Goal: Book appointment/travel/reservation

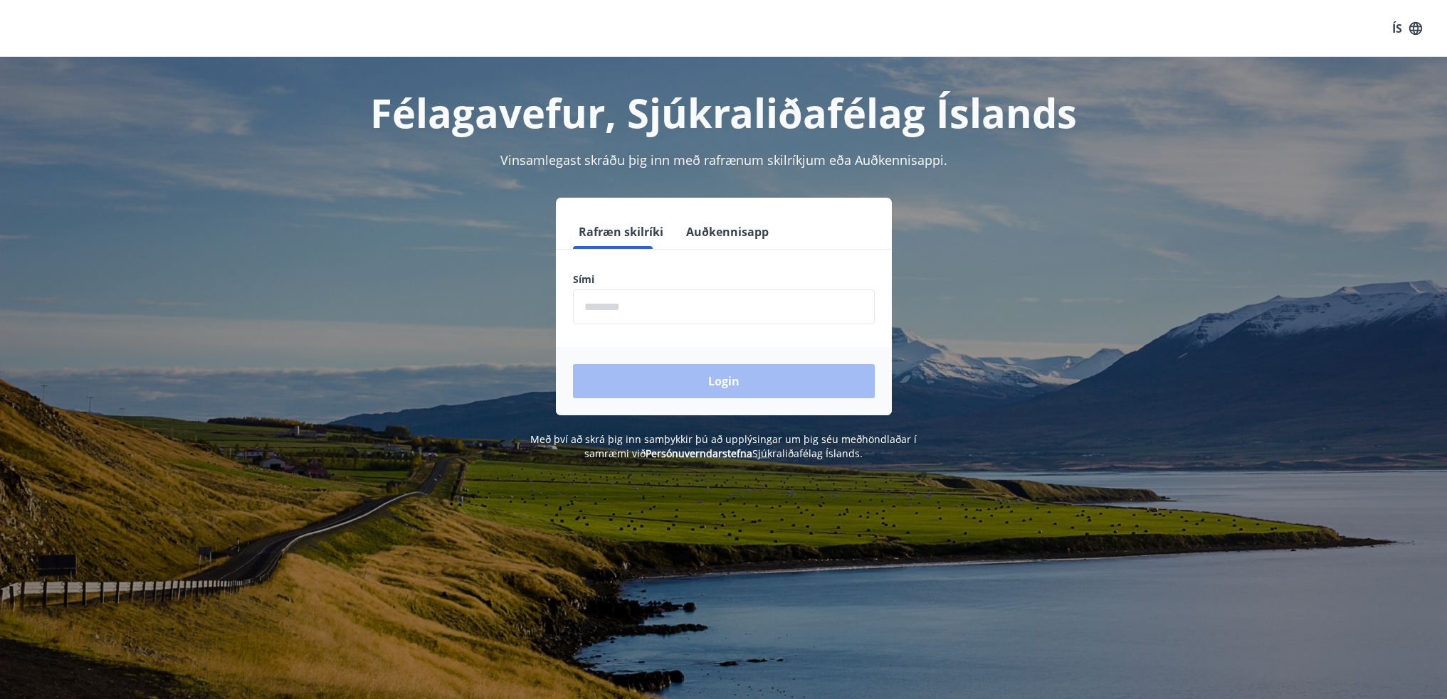
click at [646, 305] on input "phone" at bounding box center [724, 307] width 302 height 35
type input "********"
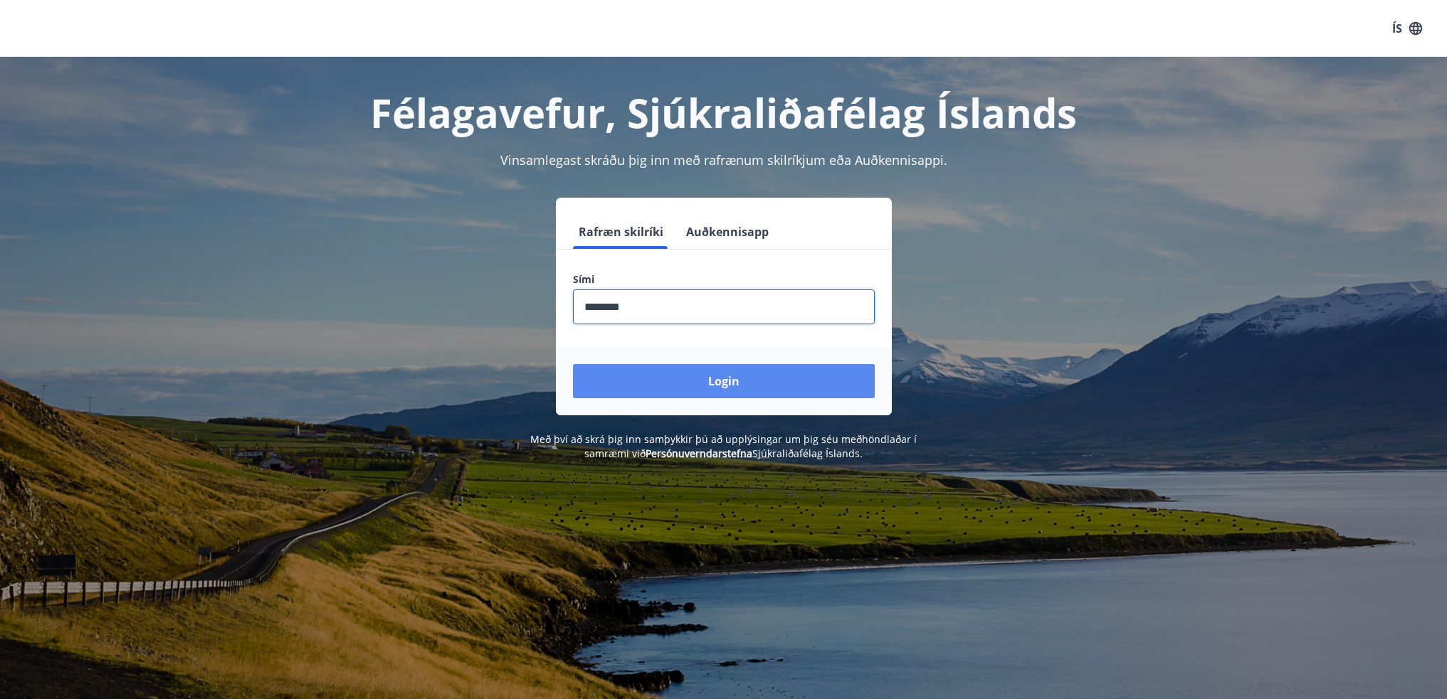
click at [707, 379] on button "Login" at bounding box center [724, 381] width 302 height 34
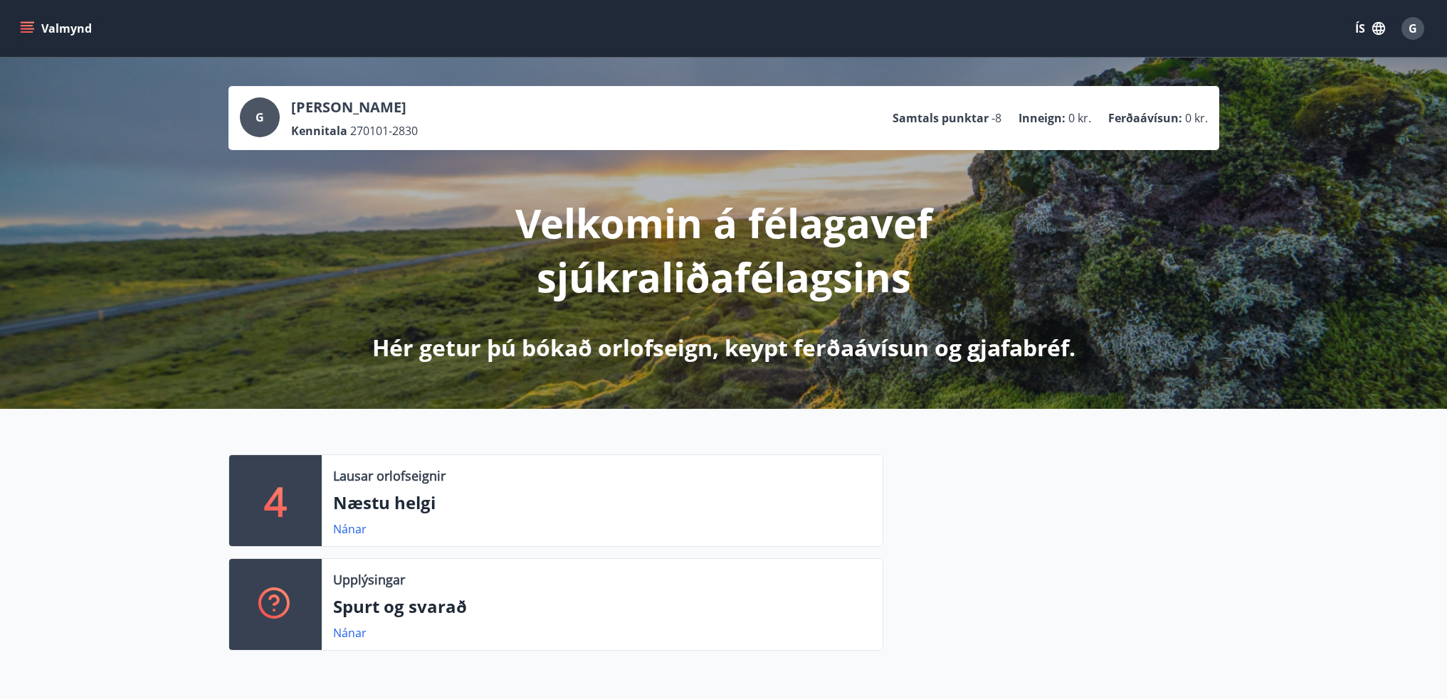
click at [45, 29] on button "Valmynd" at bounding box center [57, 29] width 80 height 26
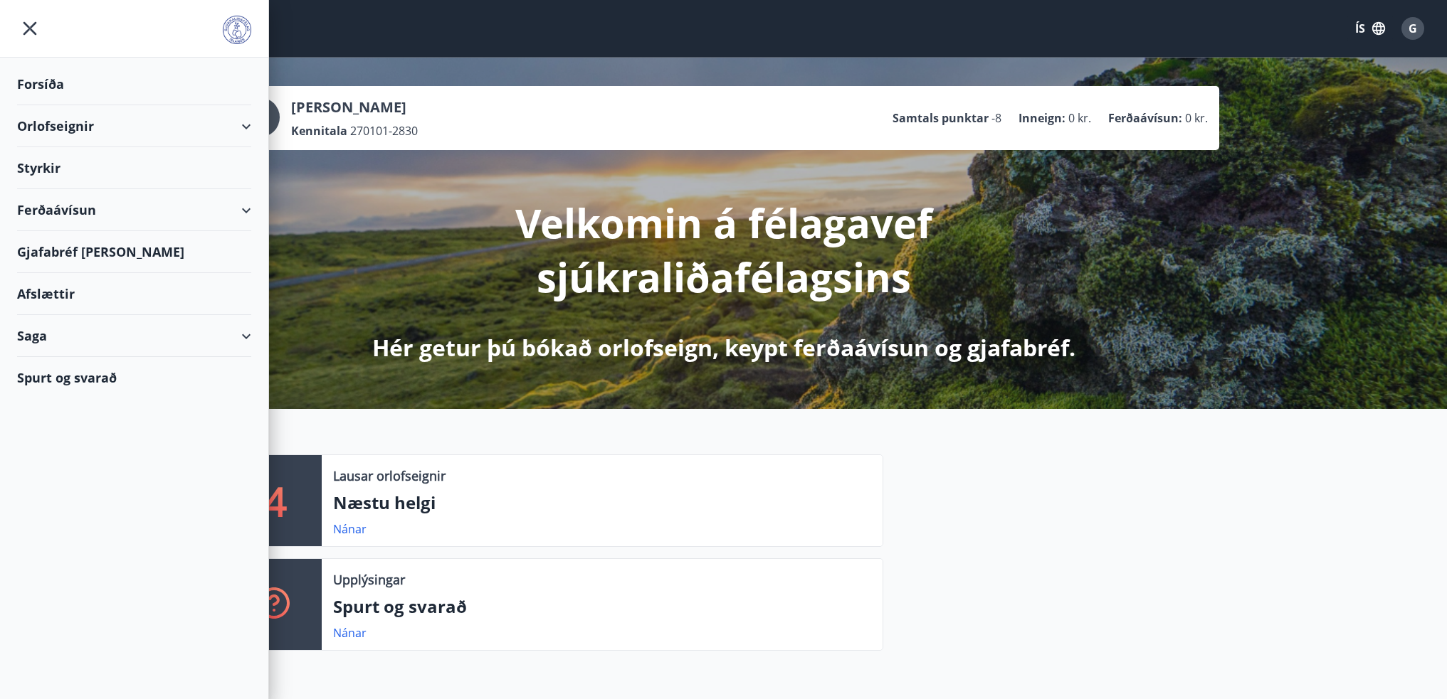
click at [145, 122] on div "Orlofseignir" at bounding box center [134, 126] width 234 height 42
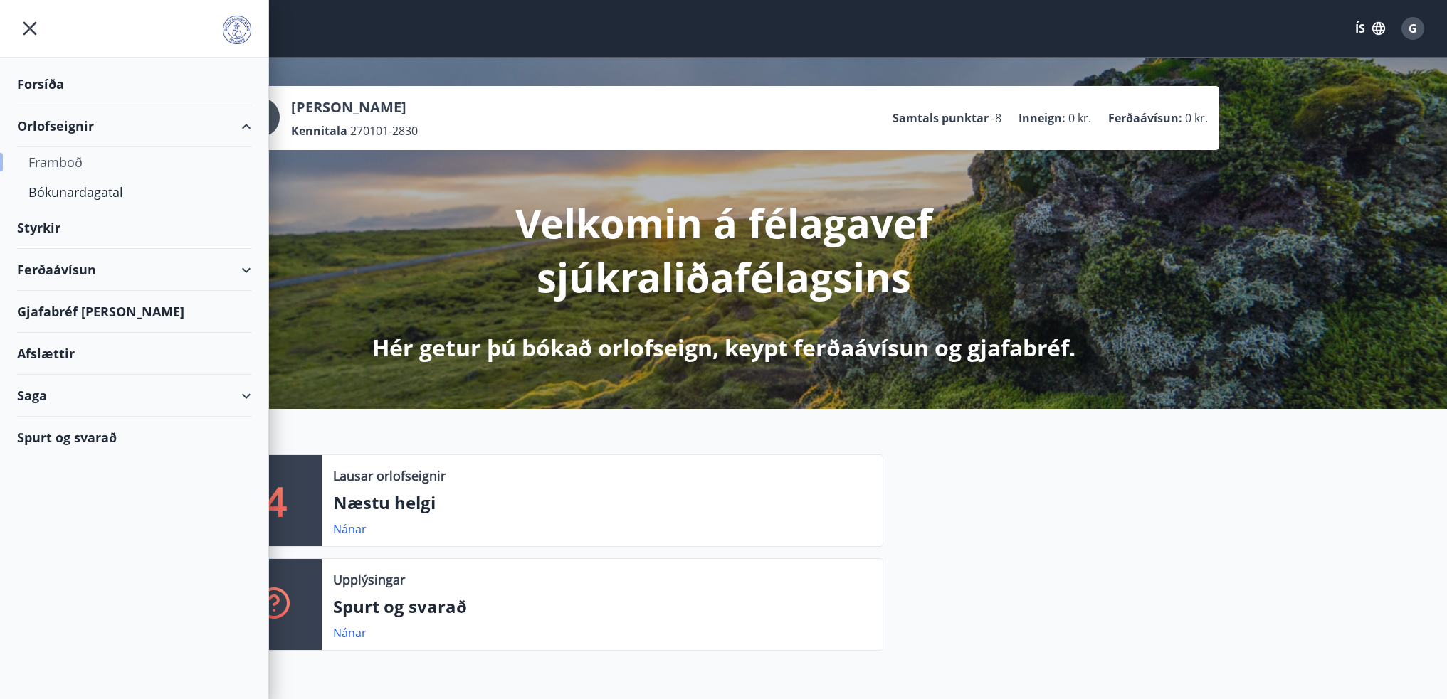
click at [81, 161] on div "Framboð" at bounding box center [133, 162] width 211 height 30
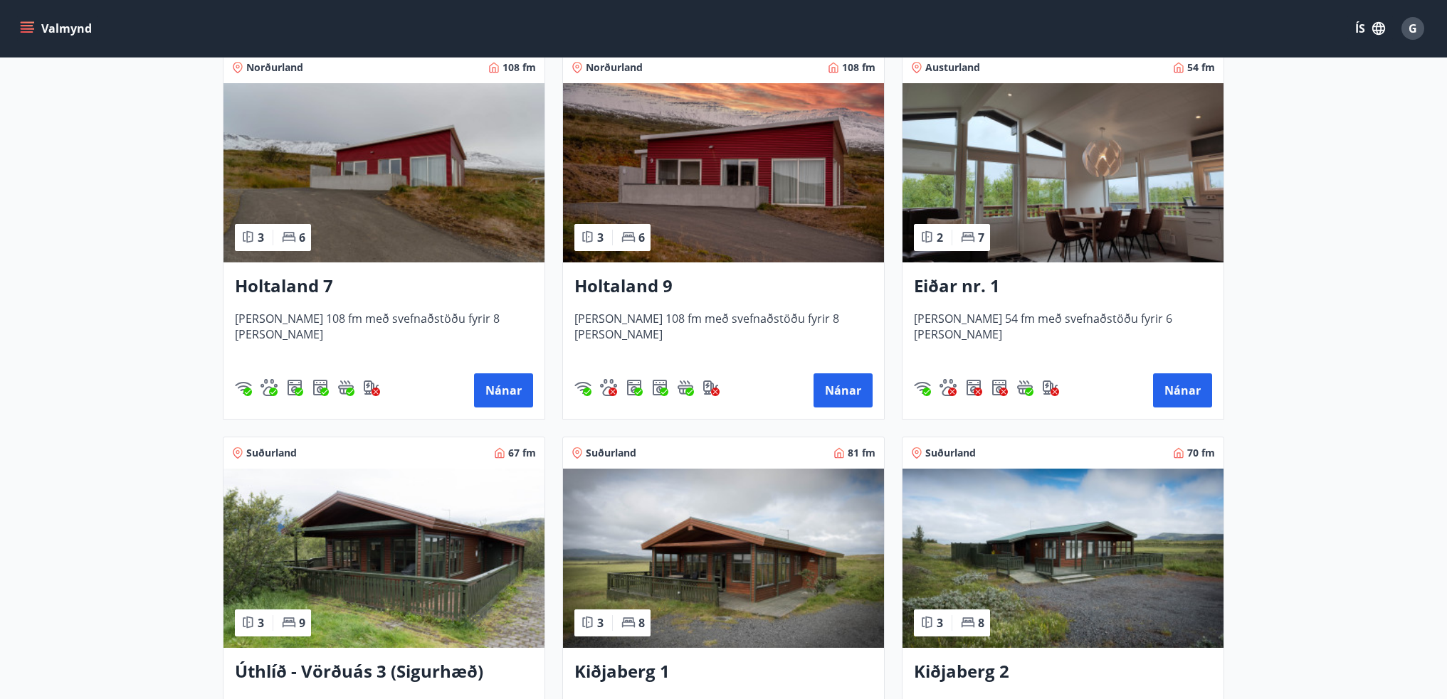
scroll to position [2000, 0]
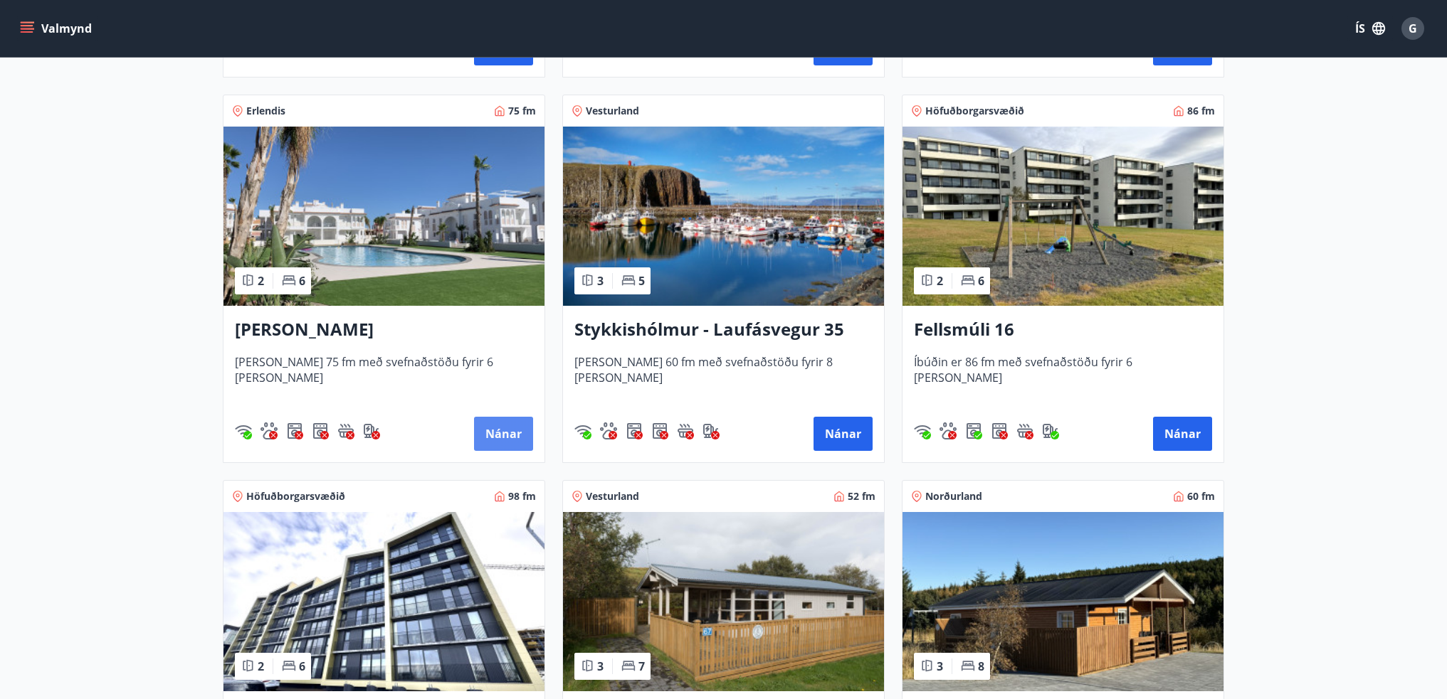
click at [491, 434] on button "Nánar" at bounding box center [503, 434] width 59 height 34
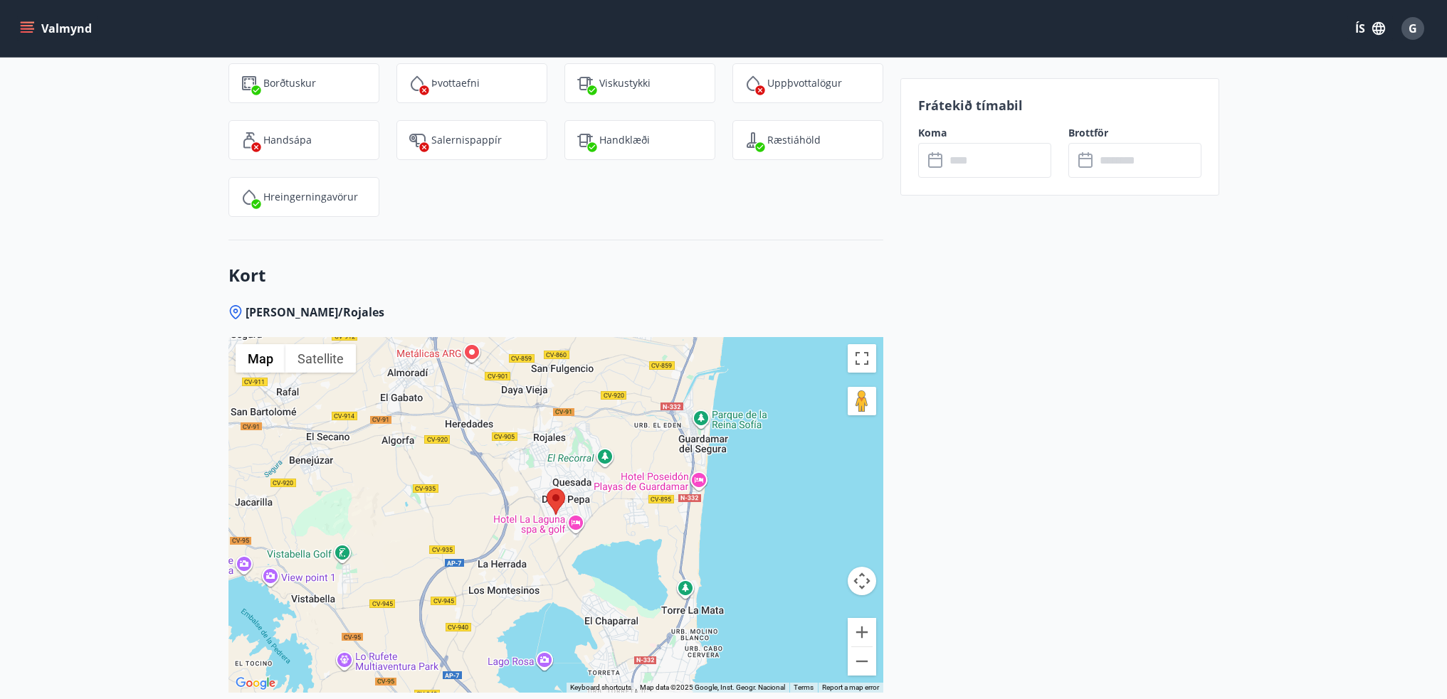
scroll to position [1921, 0]
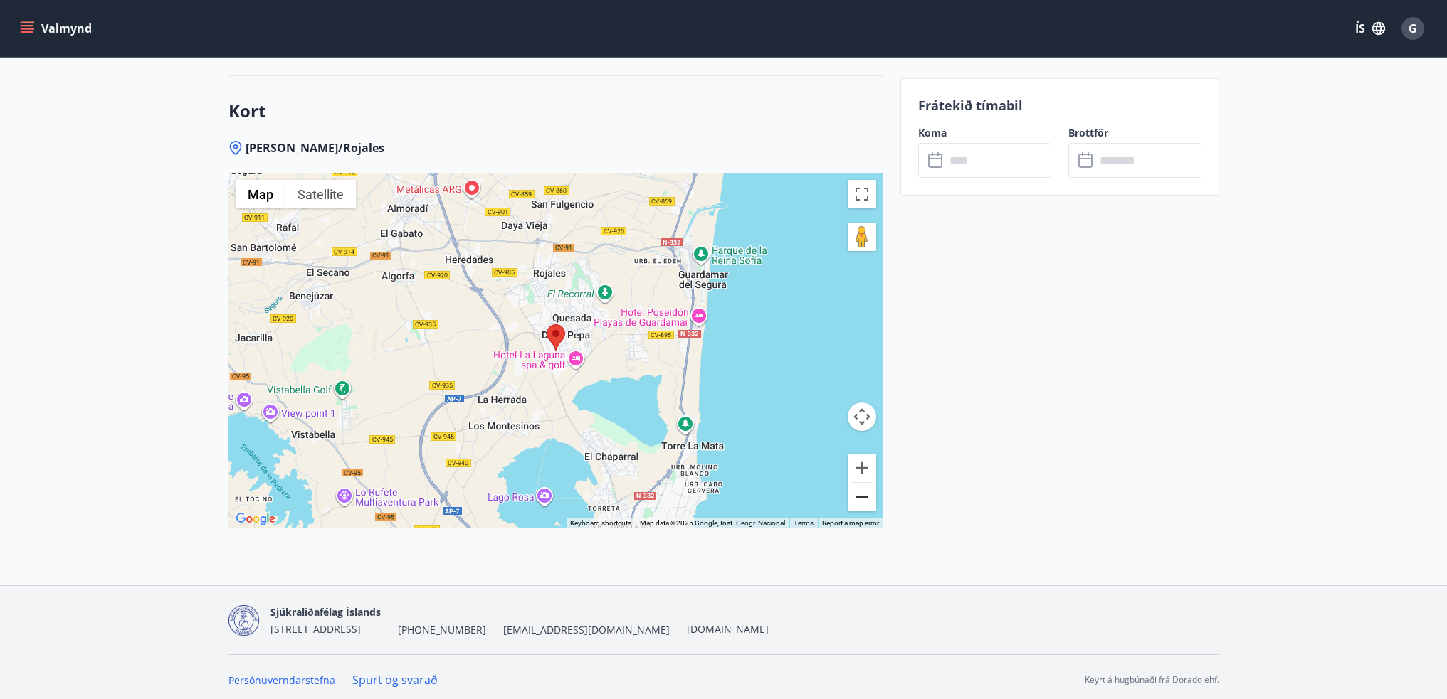
click at [864, 497] on button "Zoom out" at bounding box center [861, 497] width 28 height 28
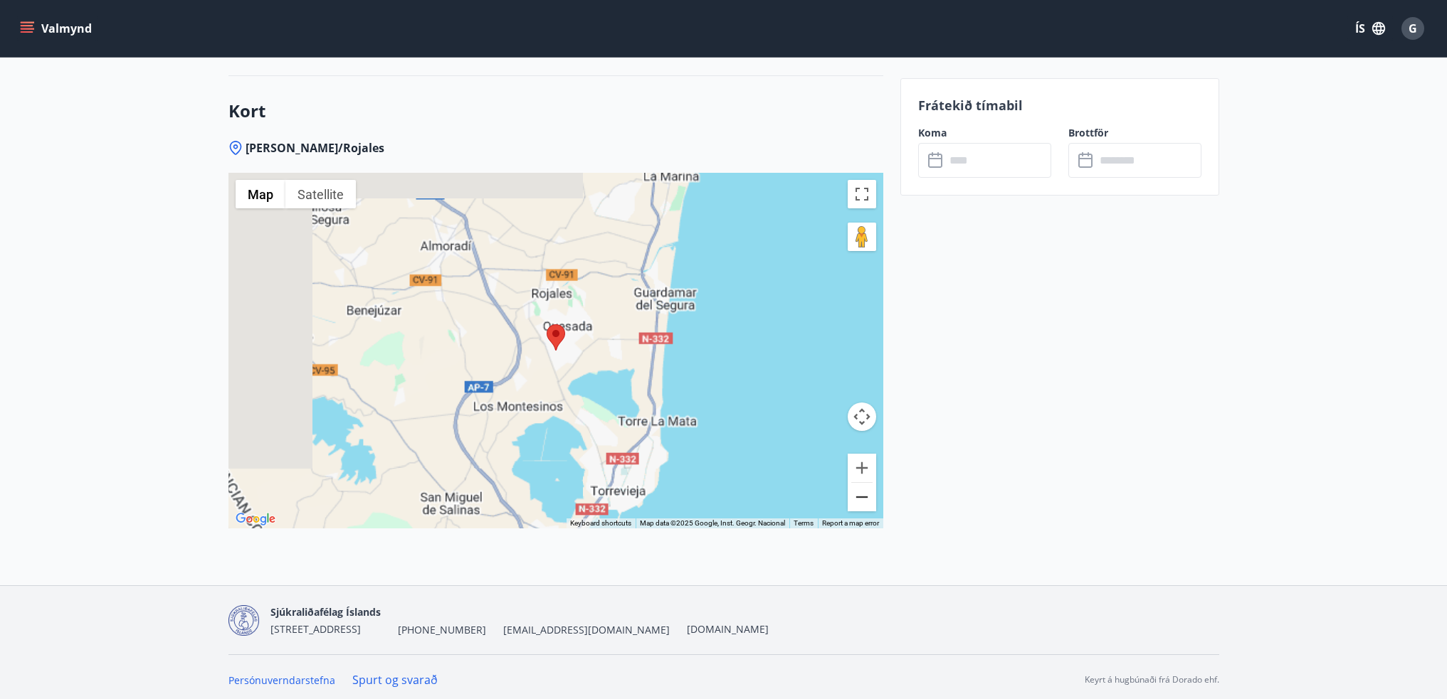
click at [864, 497] on button "Zoom out" at bounding box center [861, 497] width 28 height 28
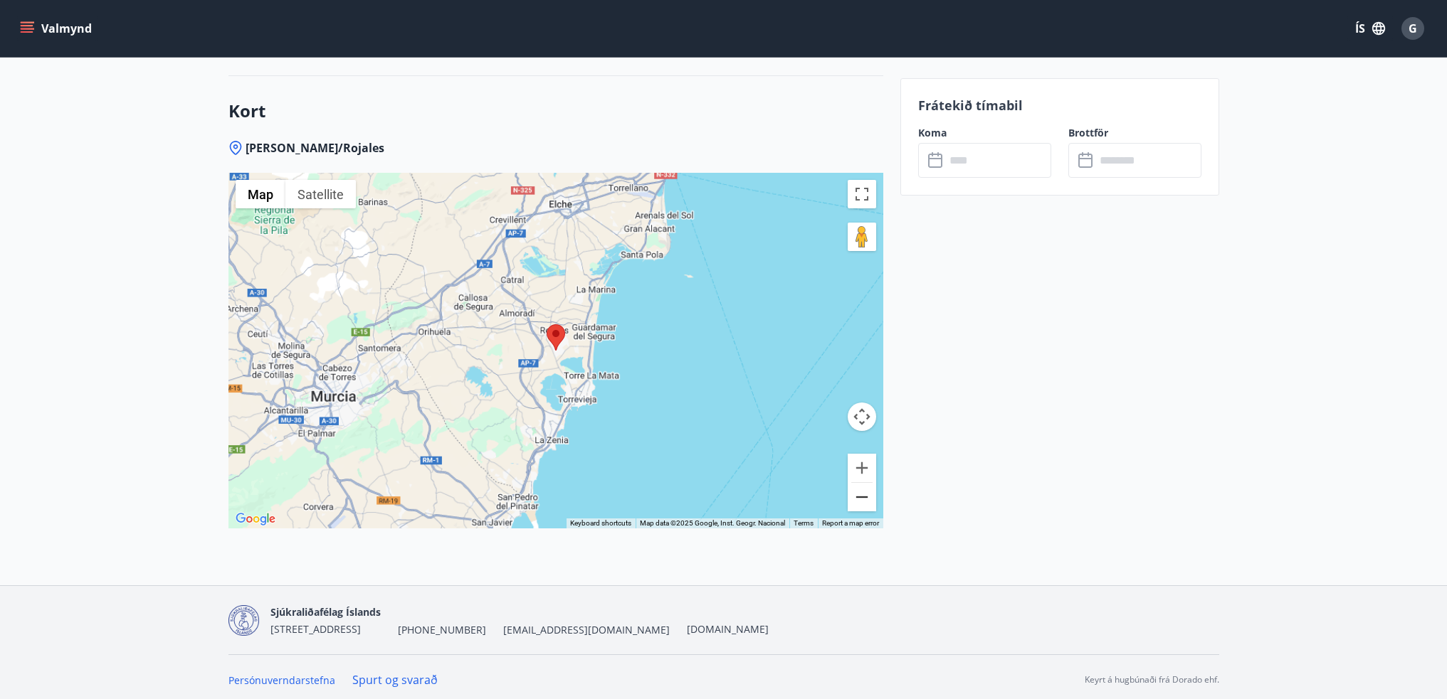
click at [864, 497] on button "Zoom out" at bounding box center [861, 497] width 28 height 28
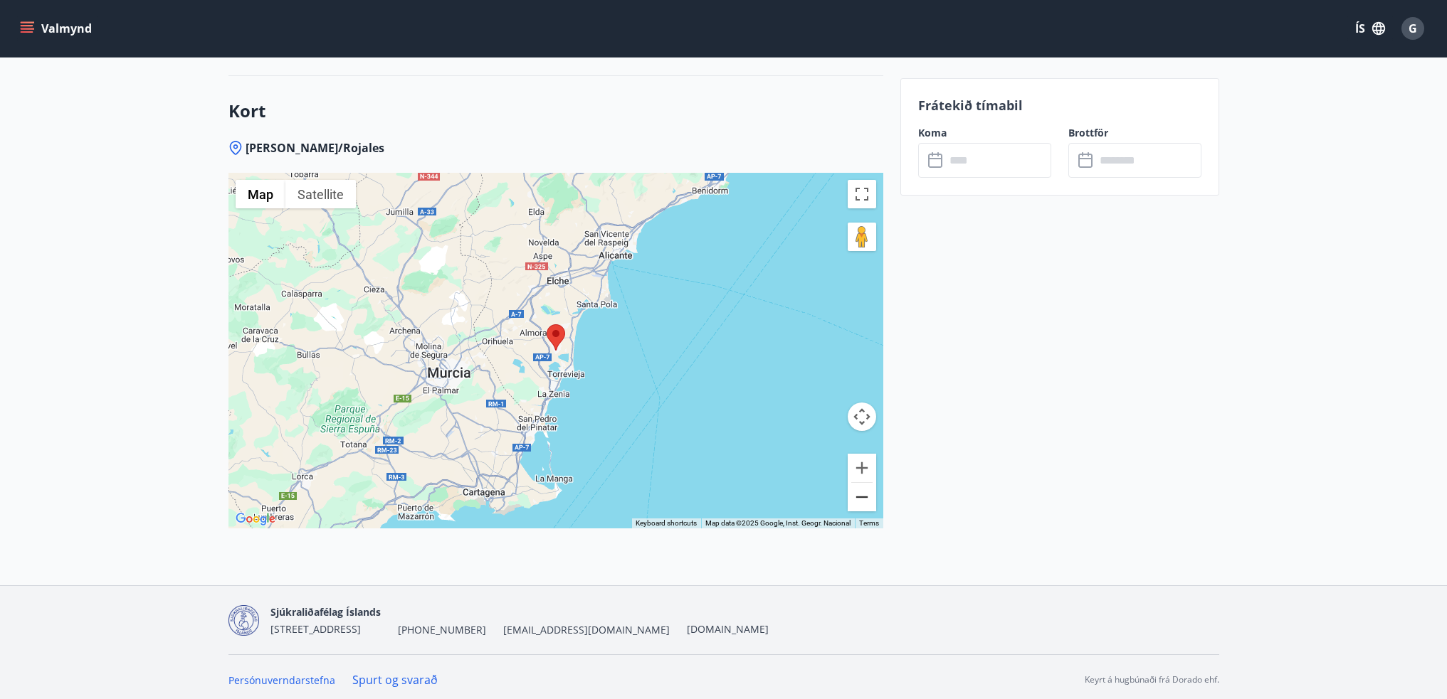
click at [864, 497] on button "Zoom out" at bounding box center [861, 497] width 28 height 28
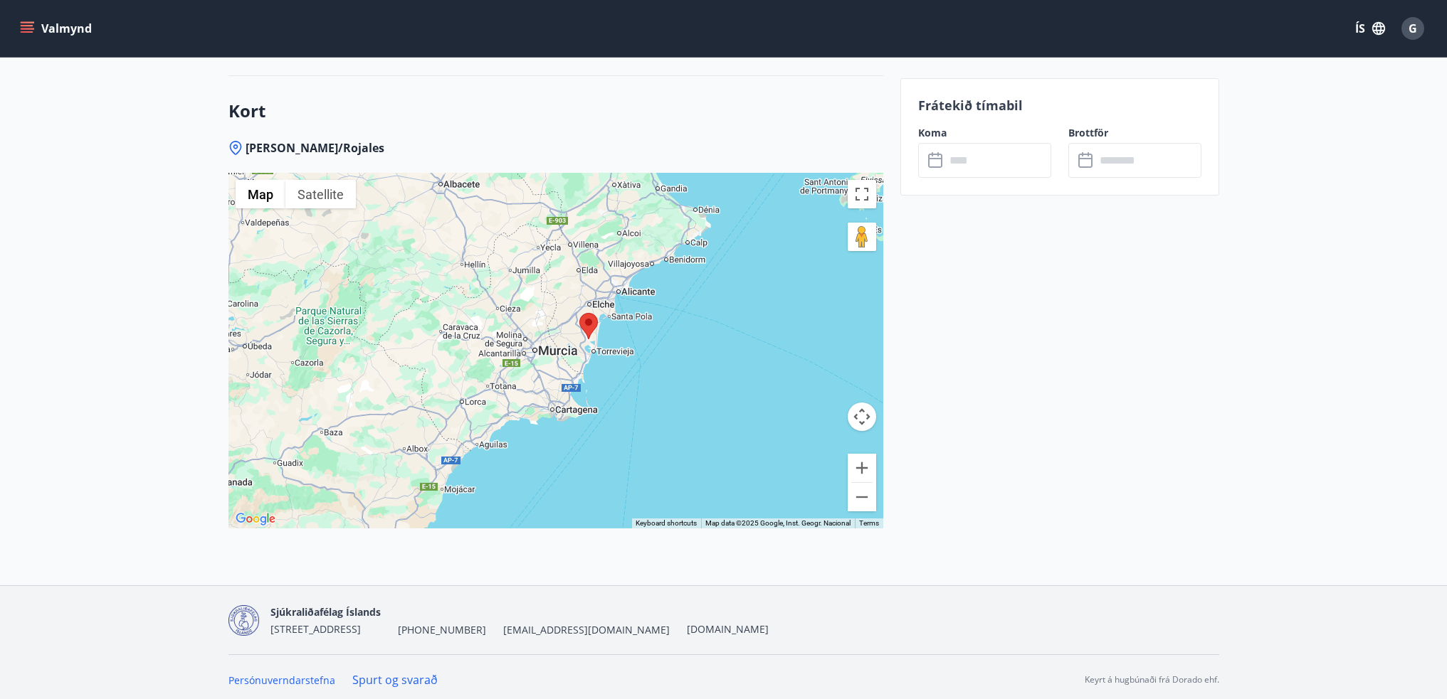
drag, startPoint x: 690, startPoint y: 393, endPoint x: 725, endPoint y: 379, distance: 37.4
click at [727, 379] on div at bounding box center [555, 351] width 655 height 356
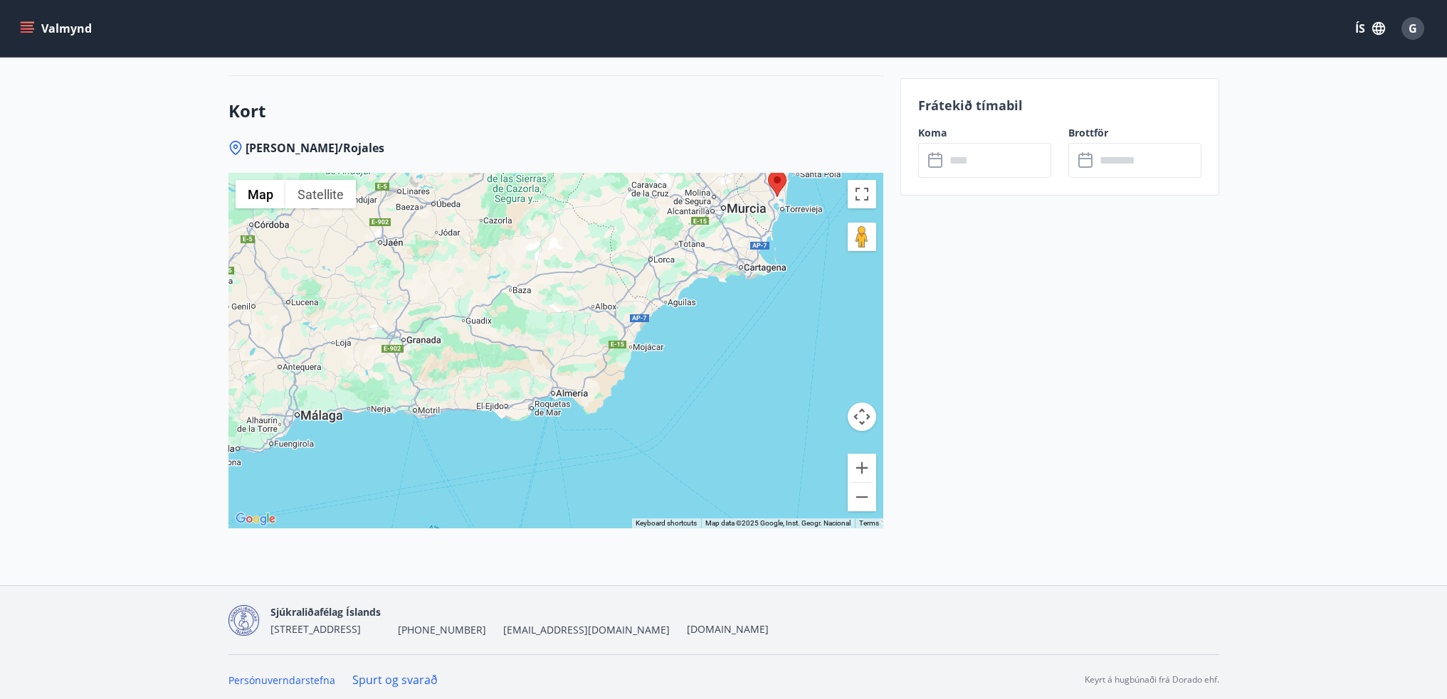
drag, startPoint x: 641, startPoint y: 414, endPoint x: 838, endPoint y: 268, distance: 245.1
click at [838, 268] on div at bounding box center [555, 351] width 655 height 356
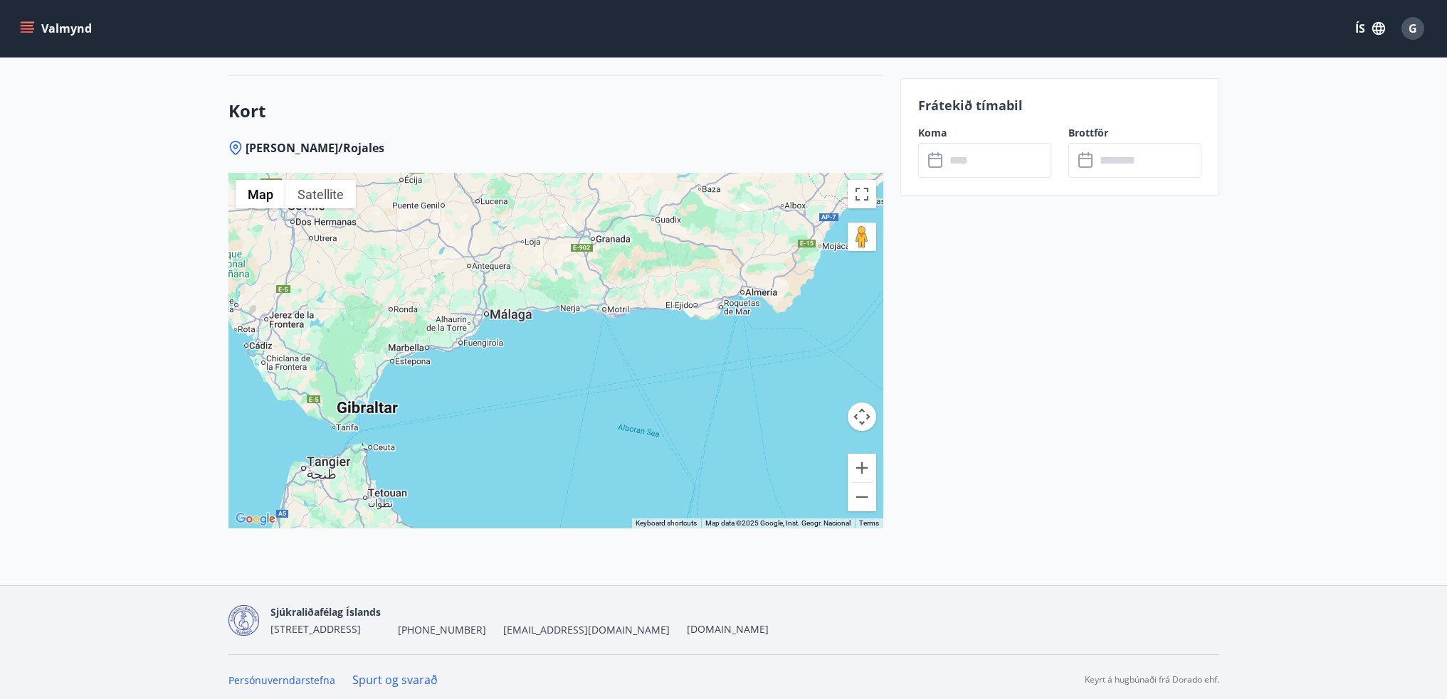
drag, startPoint x: 626, startPoint y: 343, endPoint x: 657, endPoint y: 370, distance: 41.4
click at [707, 370] on div at bounding box center [555, 351] width 655 height 356
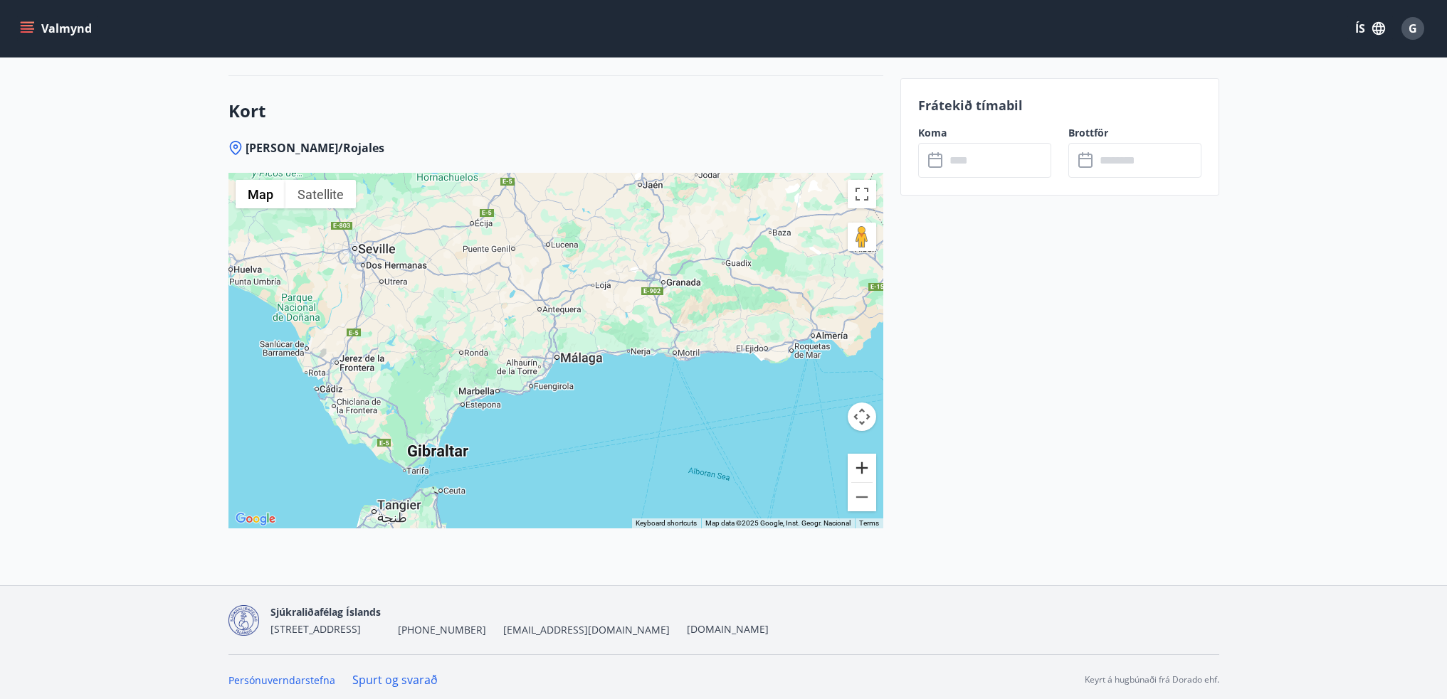
click at [864, 470] on button "Zoom in" at bounding box center [861, 468] width 28 height 28
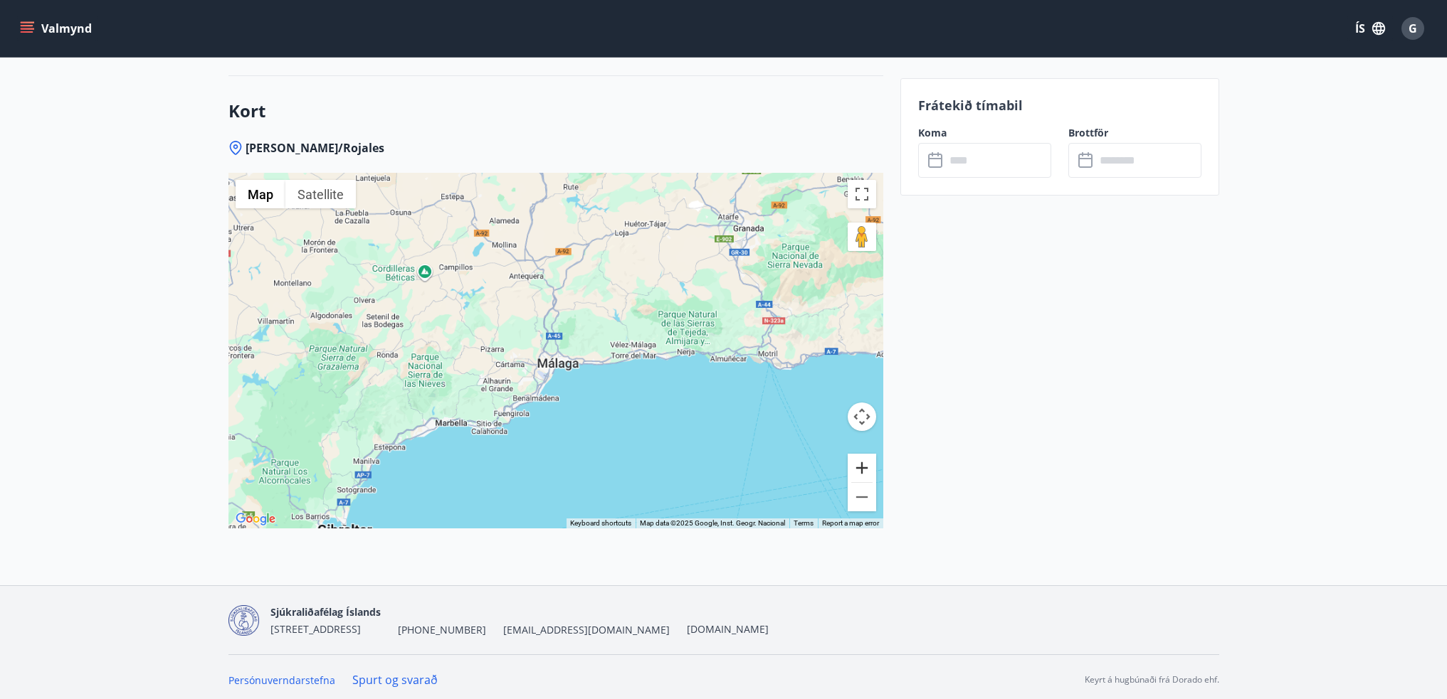
click at [864, 470] on button "Zoom in" at bounding box center [861, 468] width 28 height 28
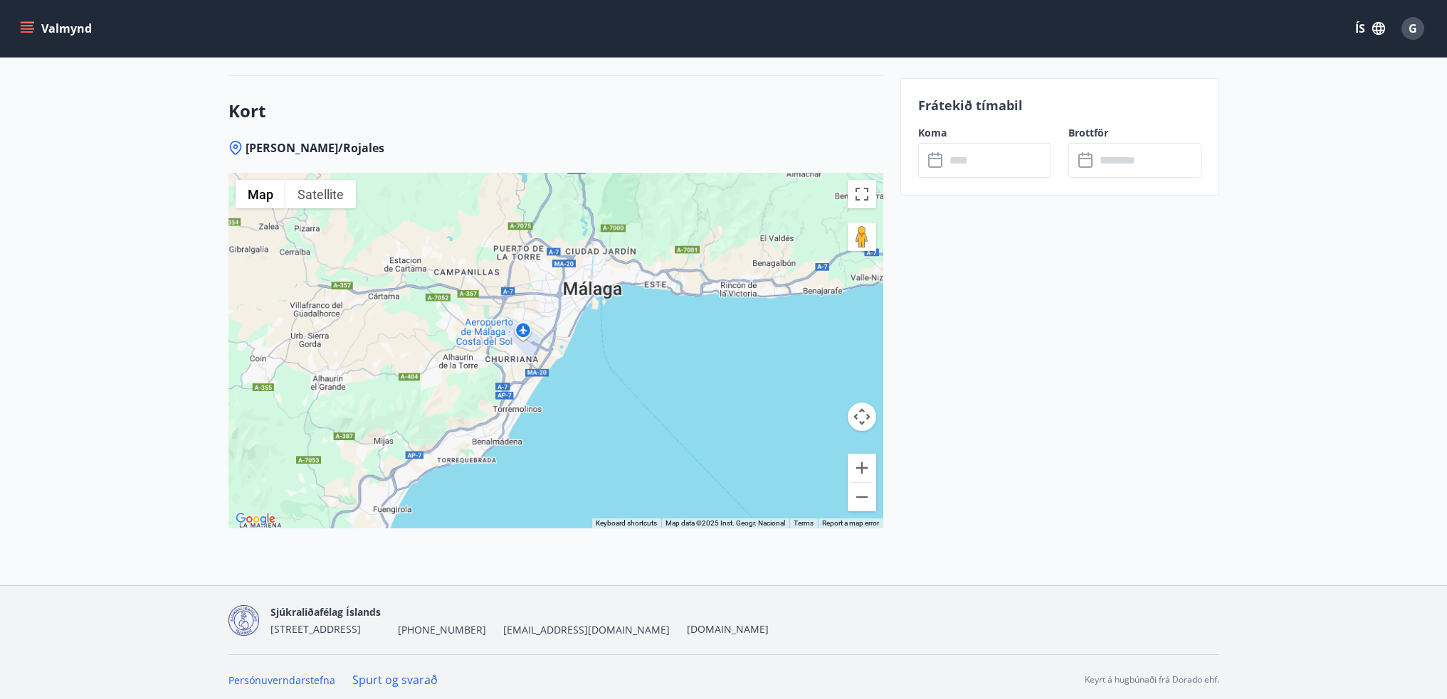
drag, startPoint x: 655, startPoint y: 462, endPoint x: 690, endPoint y: 329, distance: 136.9
click at [690, 329] on div at bounding box center [555, 351] width 655 height 356
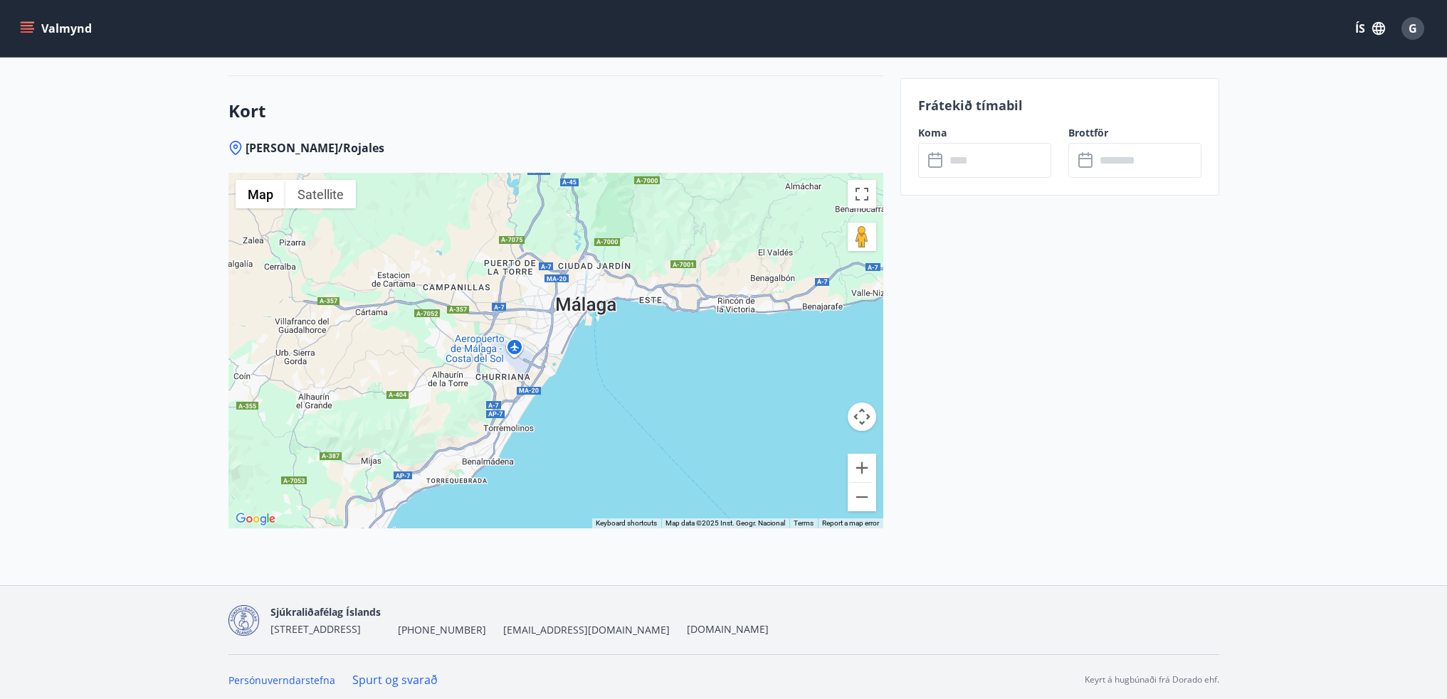
drag, startPoint x: 545, startPoint y: 430, endPoint x: 527, endPoint y: 472, distance: 45.6
click at [527, 472] on div at bounding box center [555, 351] width 655 height 356
